Goal: Task Accomplishment & Management: Use online tool/utility

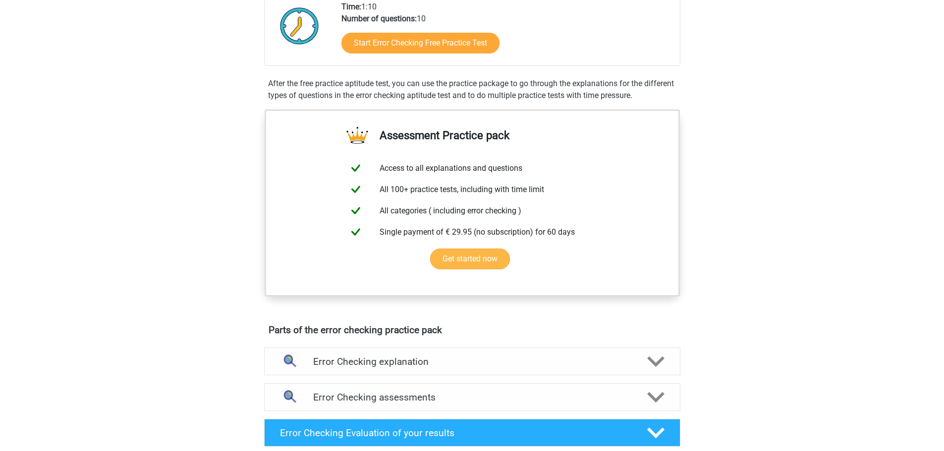
scroll to position [248, 0]
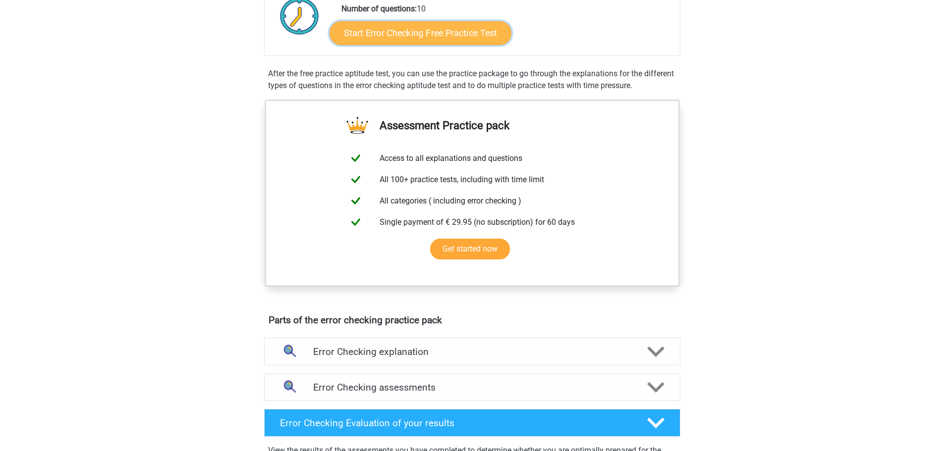
click at [421, 45] on link "Start Error Checking Free Practice Test" at bounding box center [420, 33] width 182 height 24
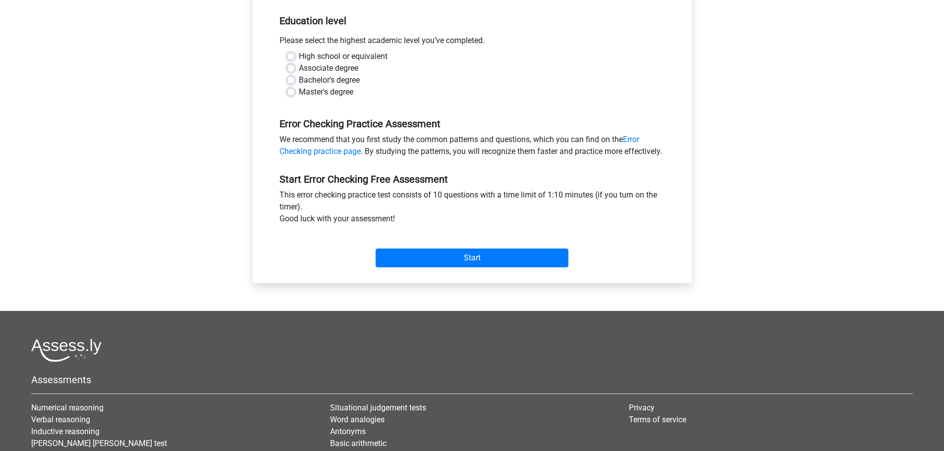
scroll to position [248, 0]
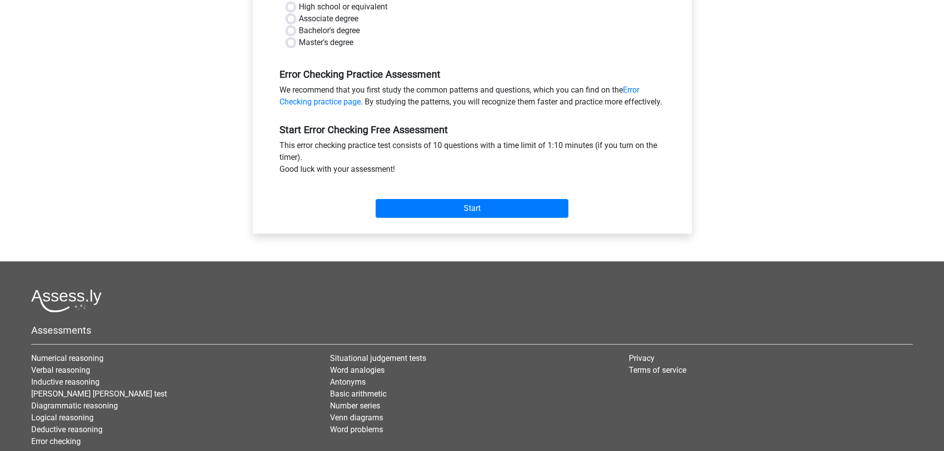
click at [361, 13] on label "High school or equivalent" at bounding box center [343, 7] width 89 height 12
click at [295, 11] on input "High school or equivalent" at bounding box center [291, 6] width 8 height 10
radio input "true"
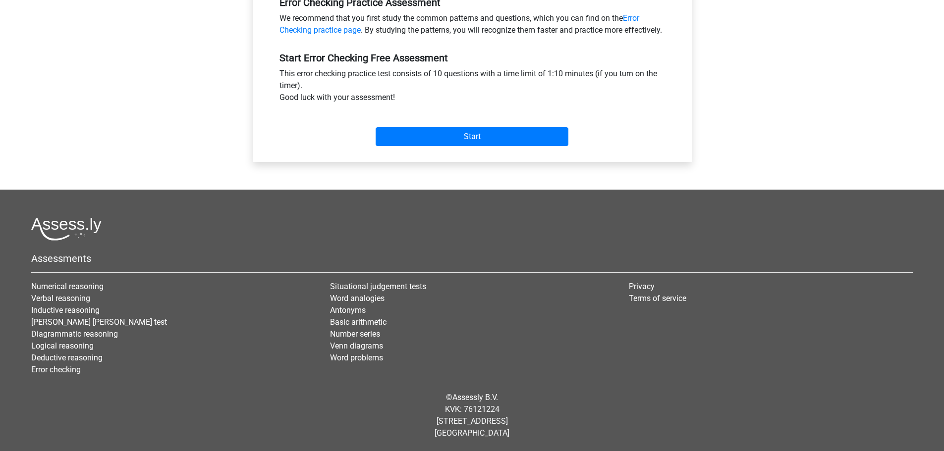
scroll to position [396, 0]
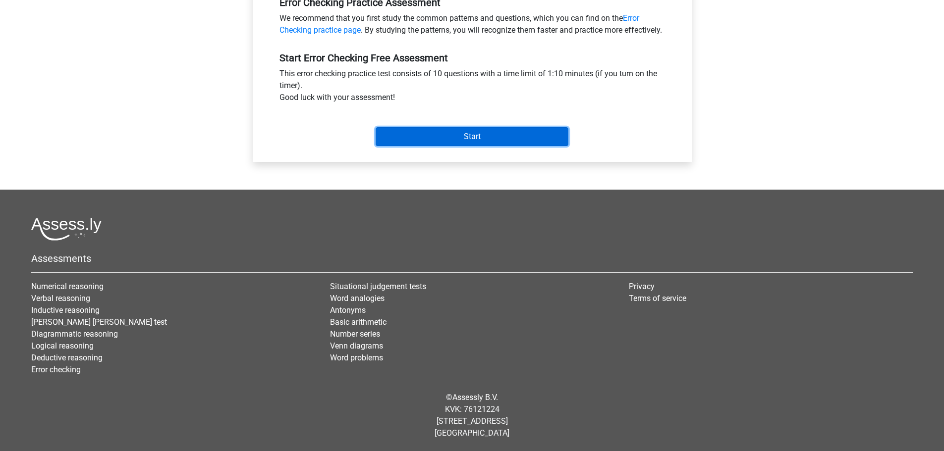
click at [485, 146] on input "Start" at bounding box center [472, 136] width 193 height 19
